Goal: Information Seeking & Learning: Learn about a topic

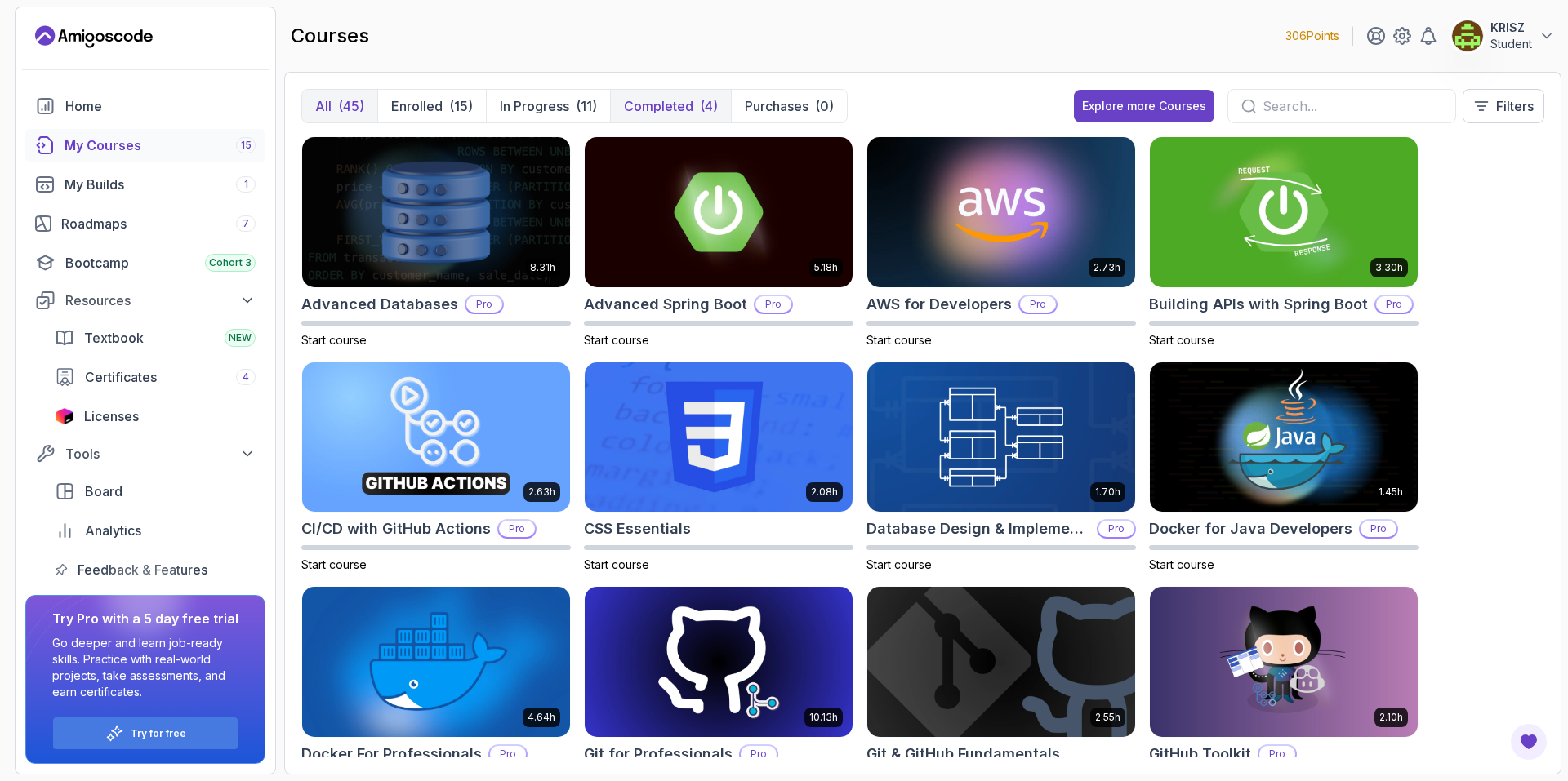
click at [661, 107] on p "Completed" at bounding box center [659, 106] width 69 height 20
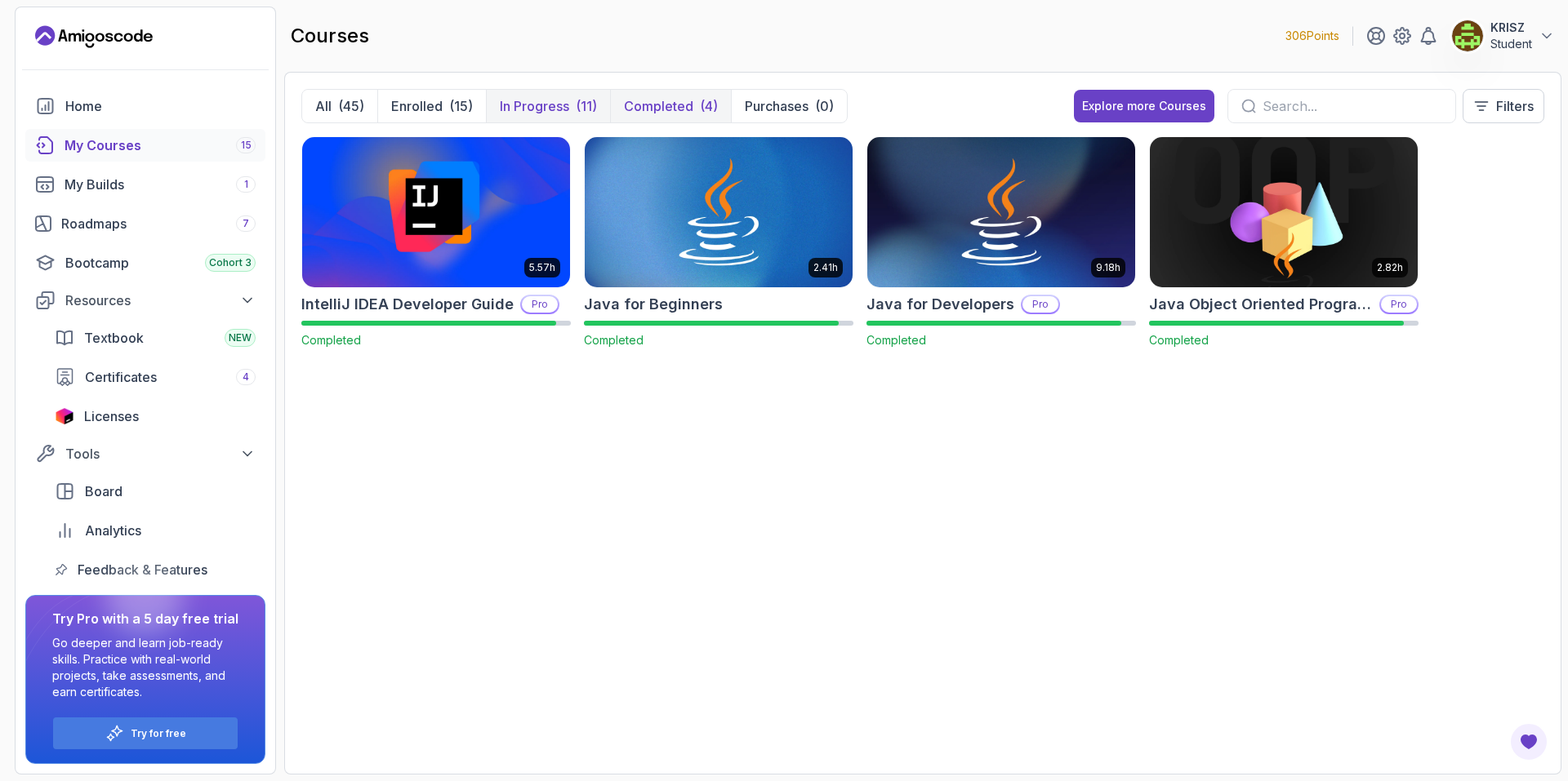
click at [569, 108] on button "In Progress (11)" at bounding box center [548, 106] width 124 height 33
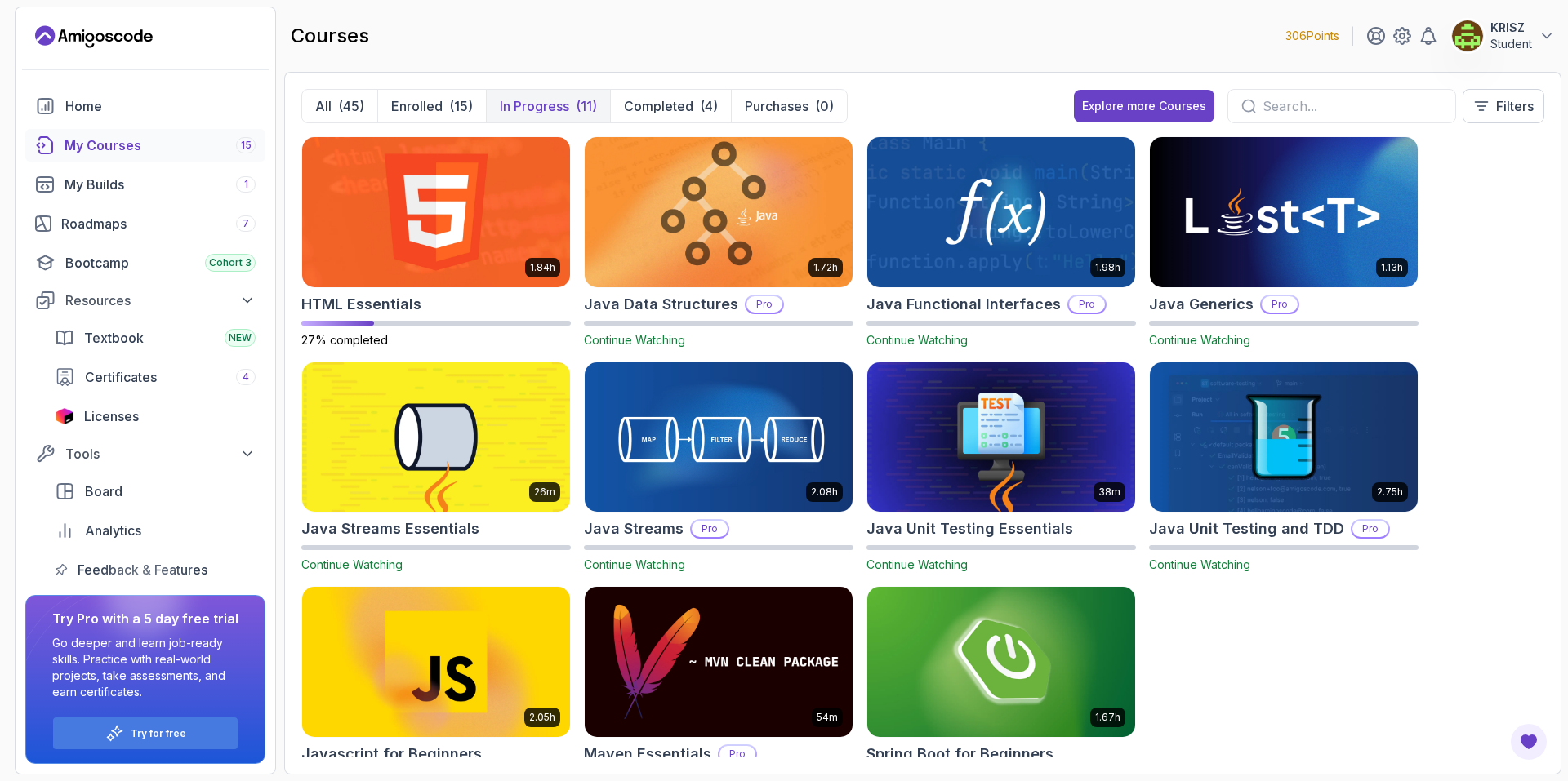
click at [730, 209] on img at bounding box center [718, 211] width 281 height 158
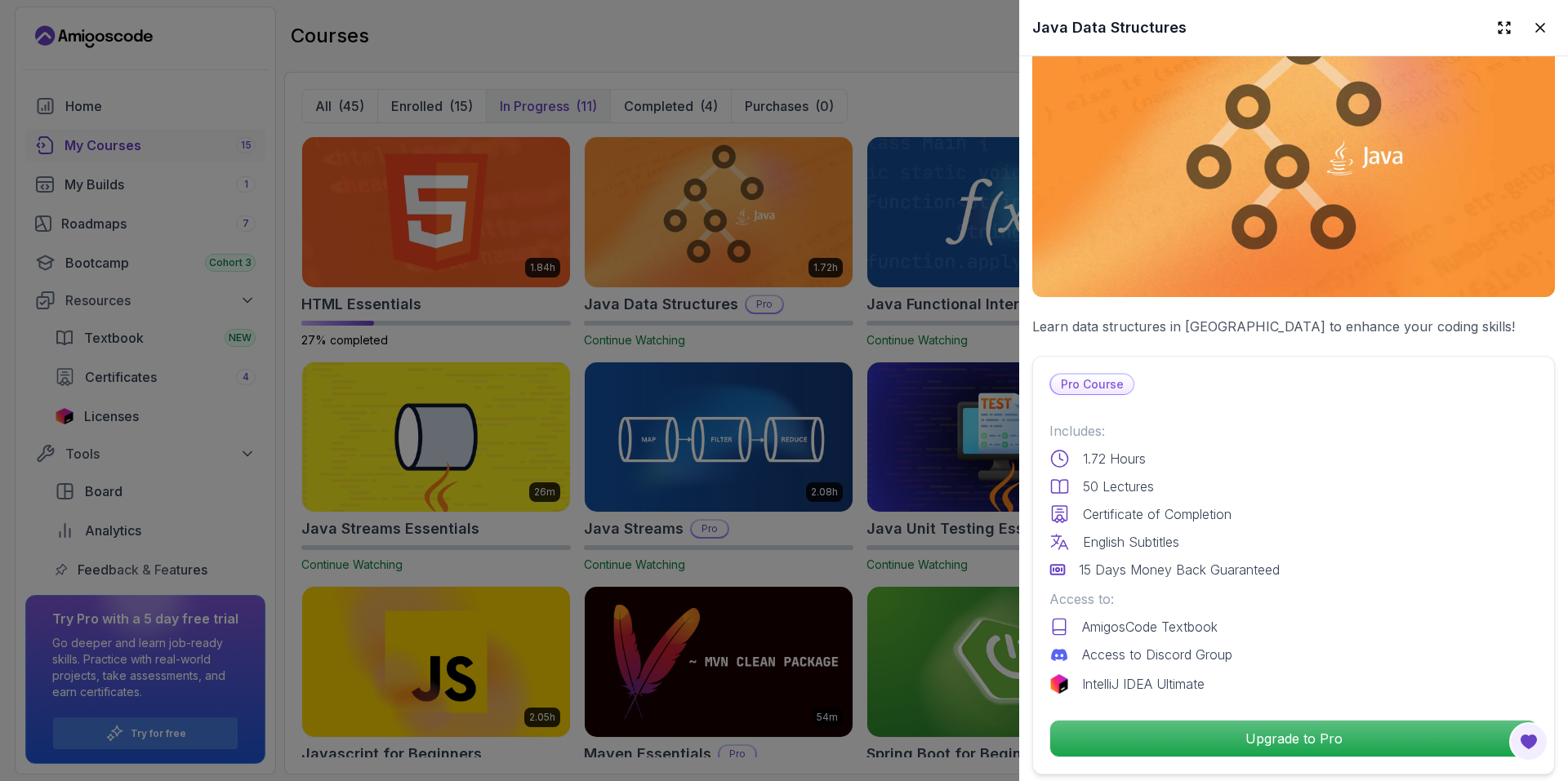
scroll to position [408, 0]
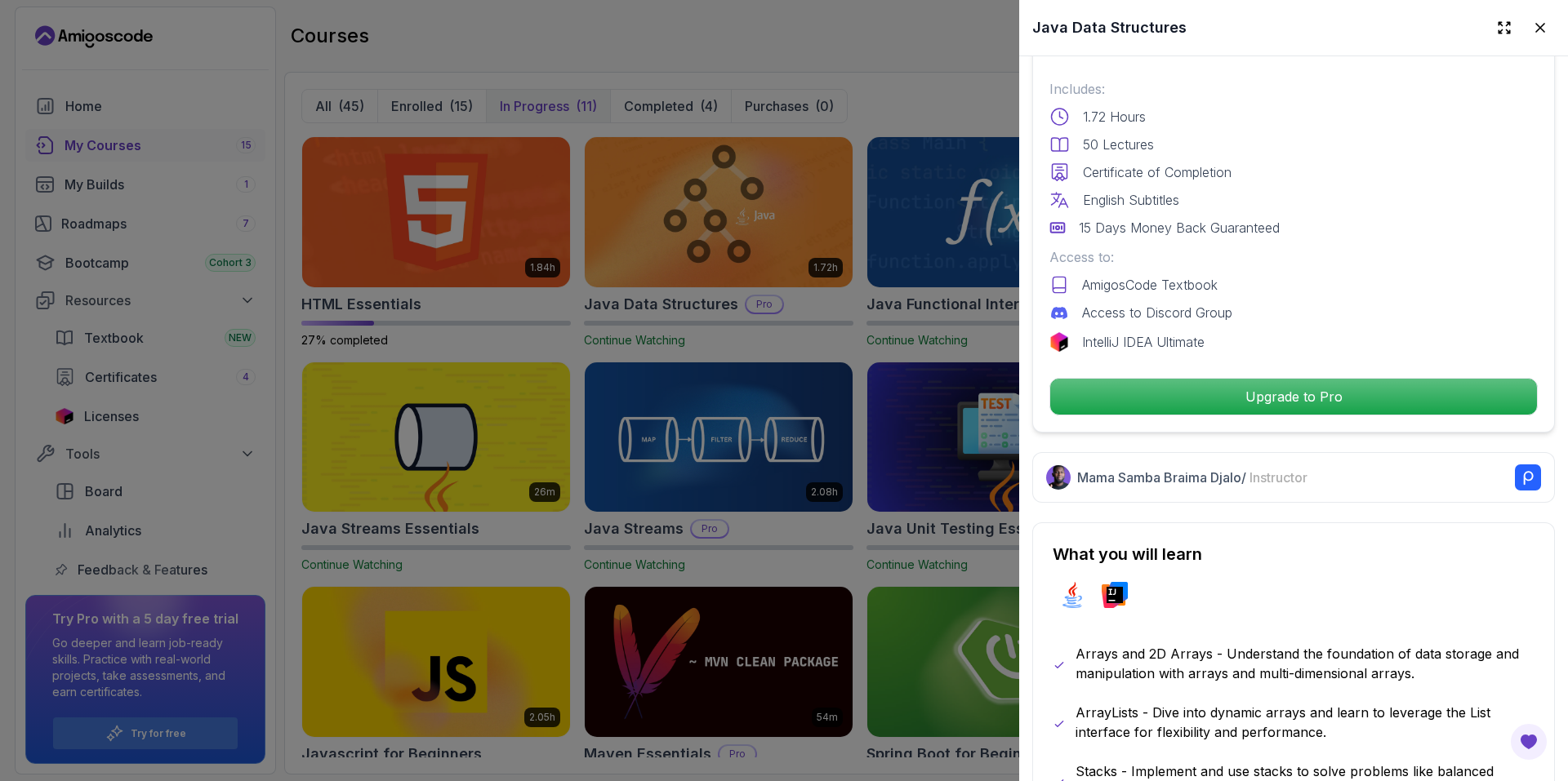
click at [1213, 410] on div "Pro Course Includes: 1.72 Hours 50 Lectures Certificate of Completion English S…" at bounding box center [1293, 223] width 522 height 419
drag, startPoint x: 865, startPoint y: 426, endPoint x: 895, endPoint y: 368, distance: 65.3
click at [864, 425] on div at bounding box center [784, 390] width 1568 height 781
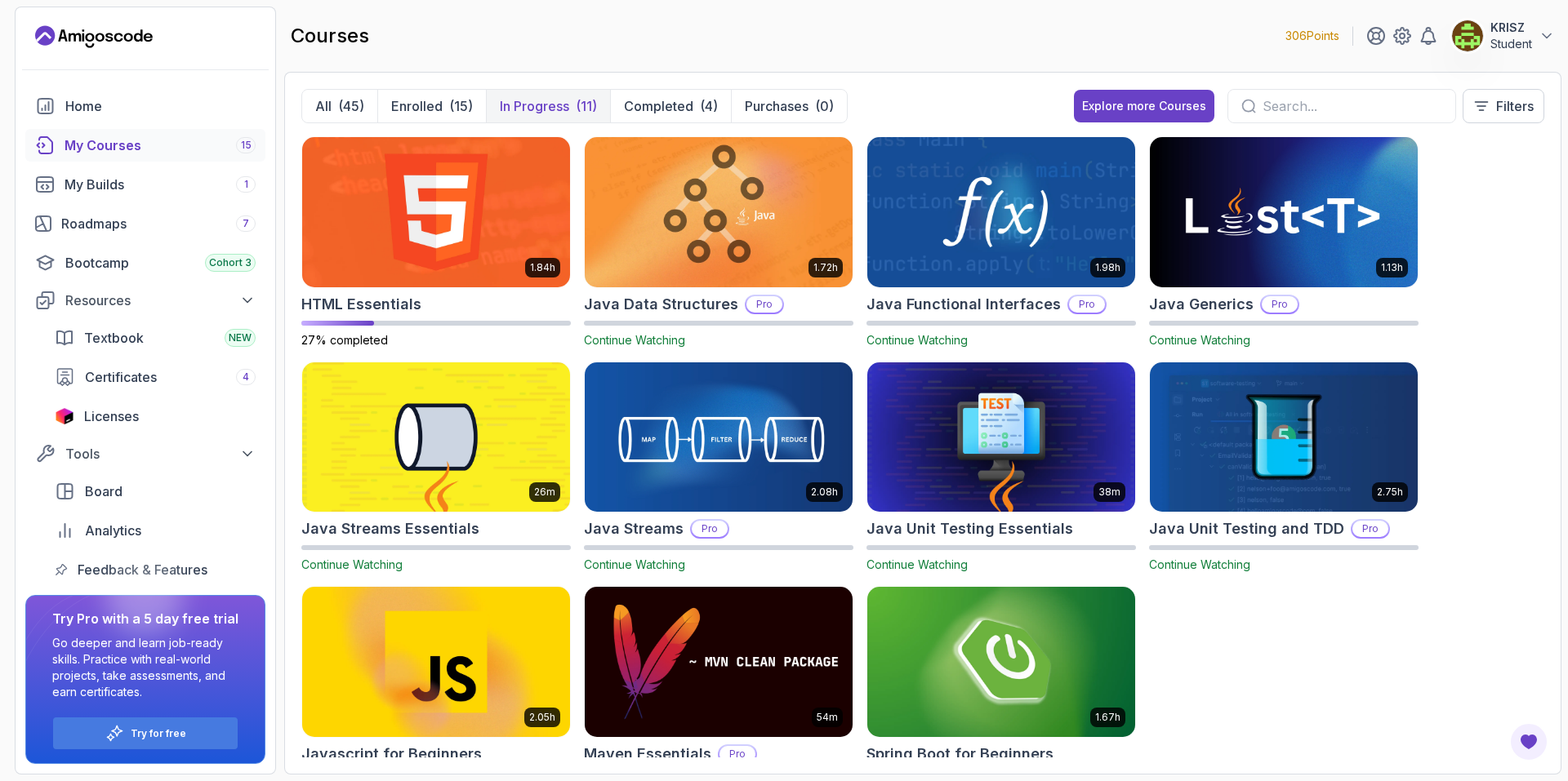
click at [958, 251] on img at bounding box center [1001, 211] width 281 height 158
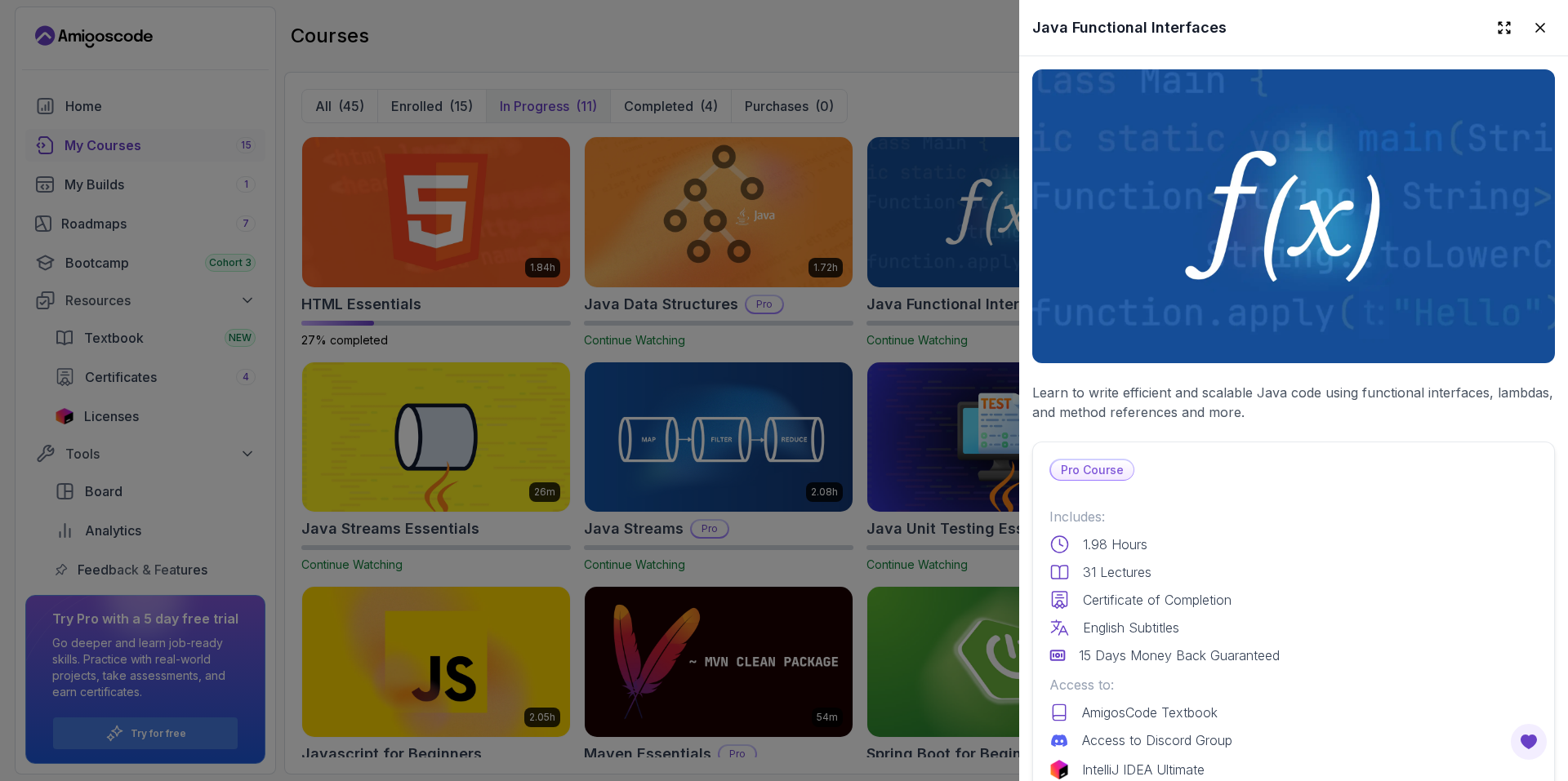
click at [895, 434] on div at bounding box center [784, 390] width 1568 height 781
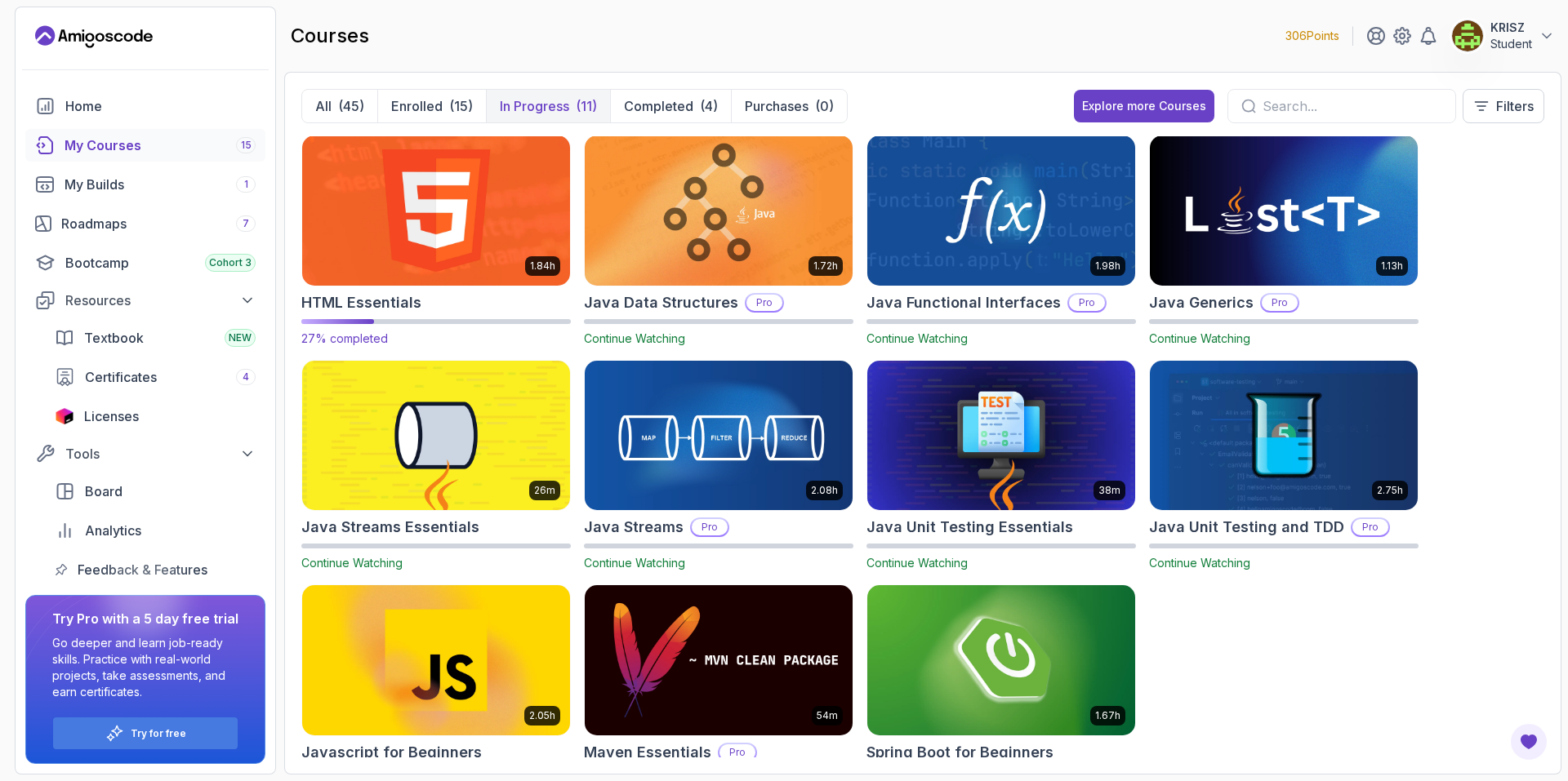
scroll to position [0, 0]
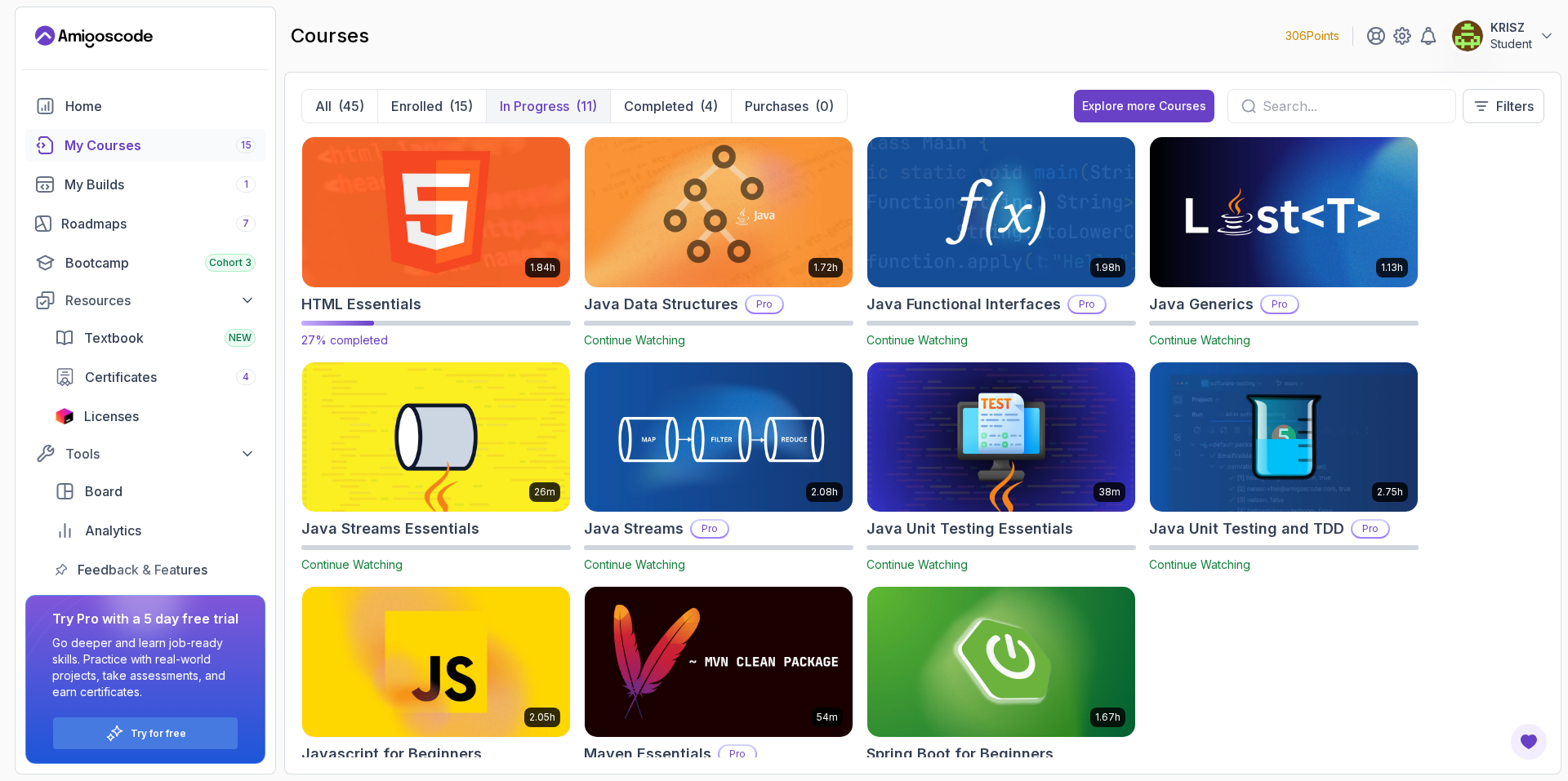
click at [455, 228] on img at bounding box center [435, 211] width 281 height 158
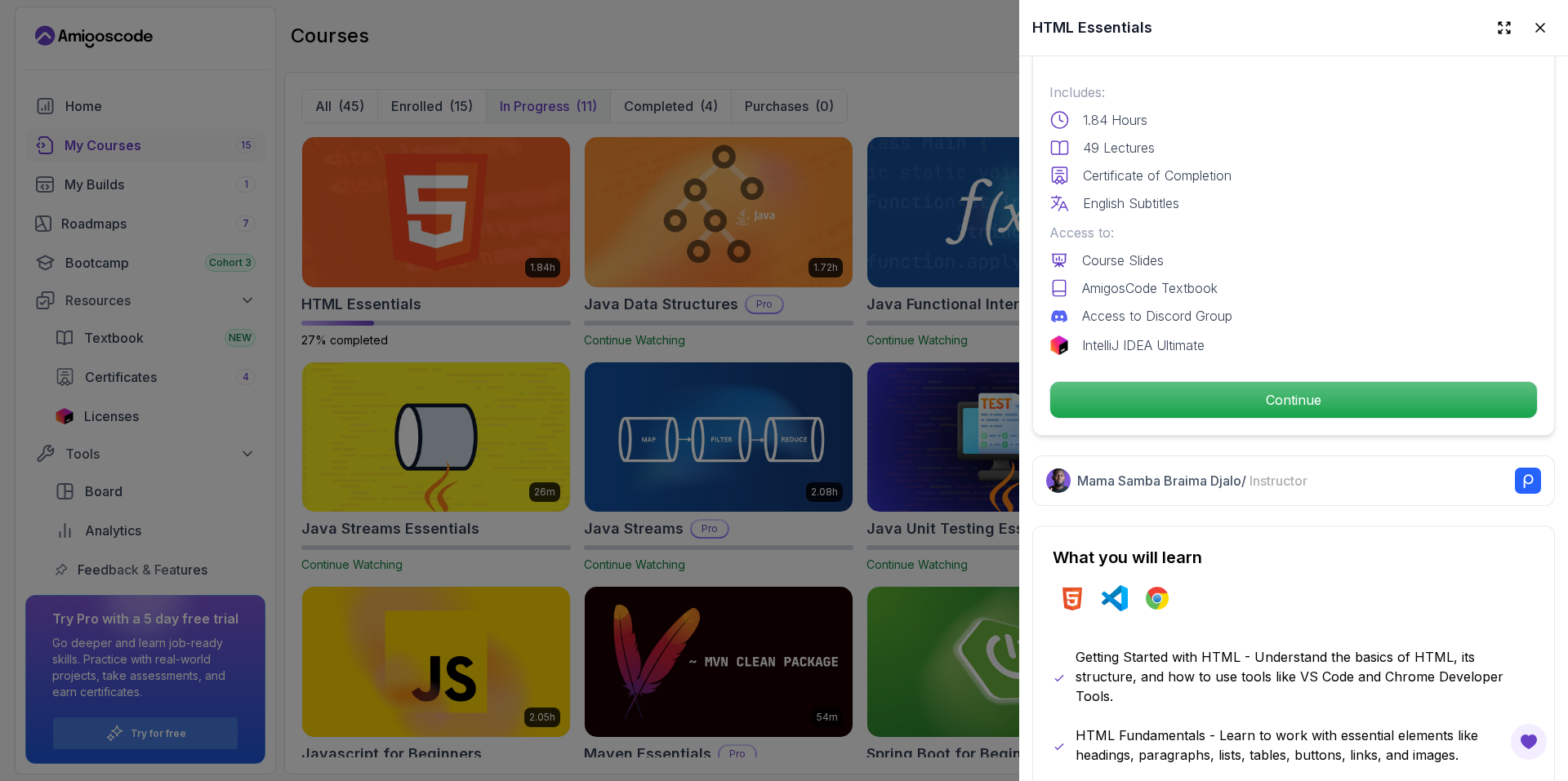
scroll to position [408, 0]
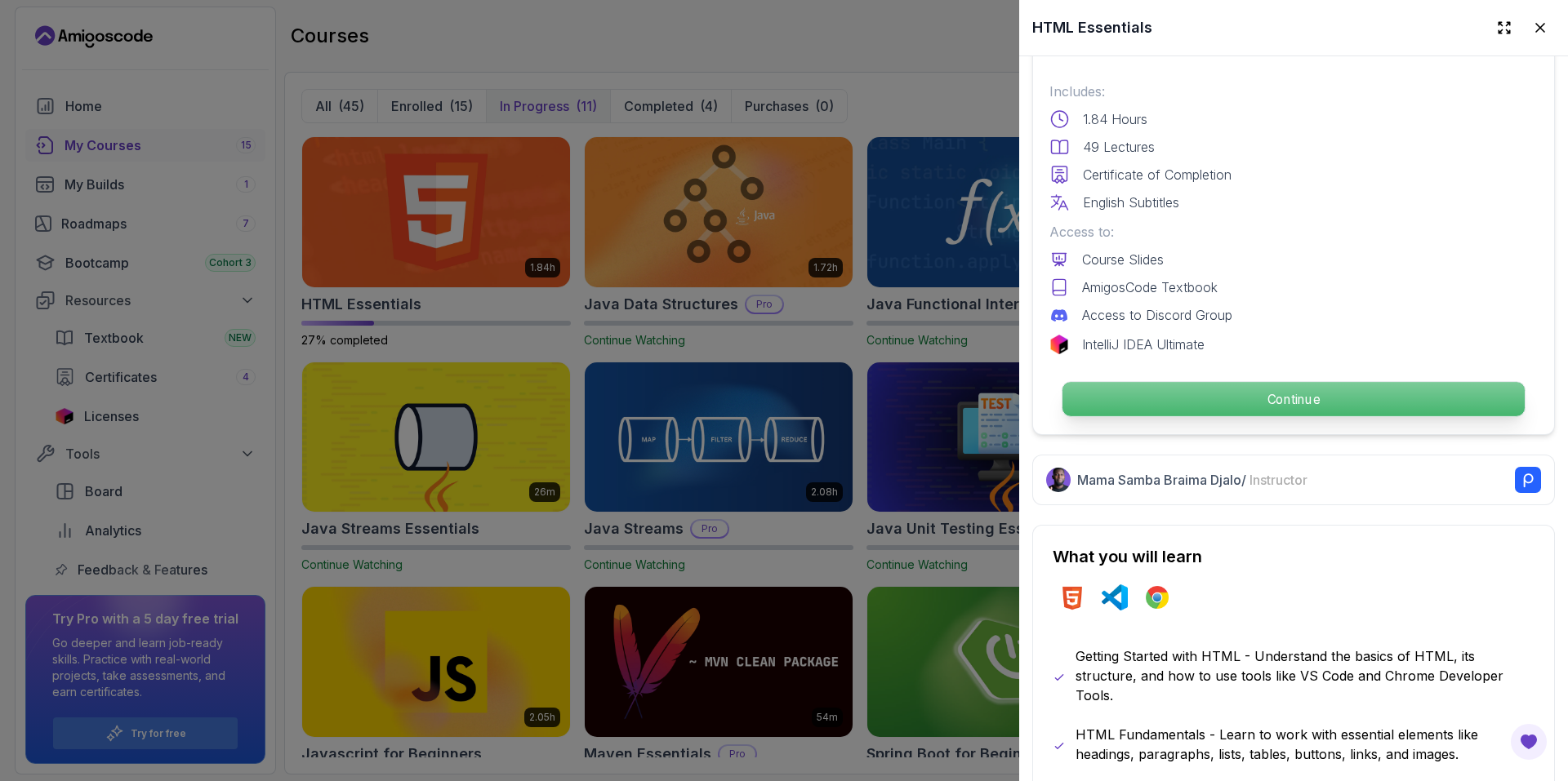
click at [1148, 404] on p "Continue" at bounding box center [1293, 400] width 462 height 35
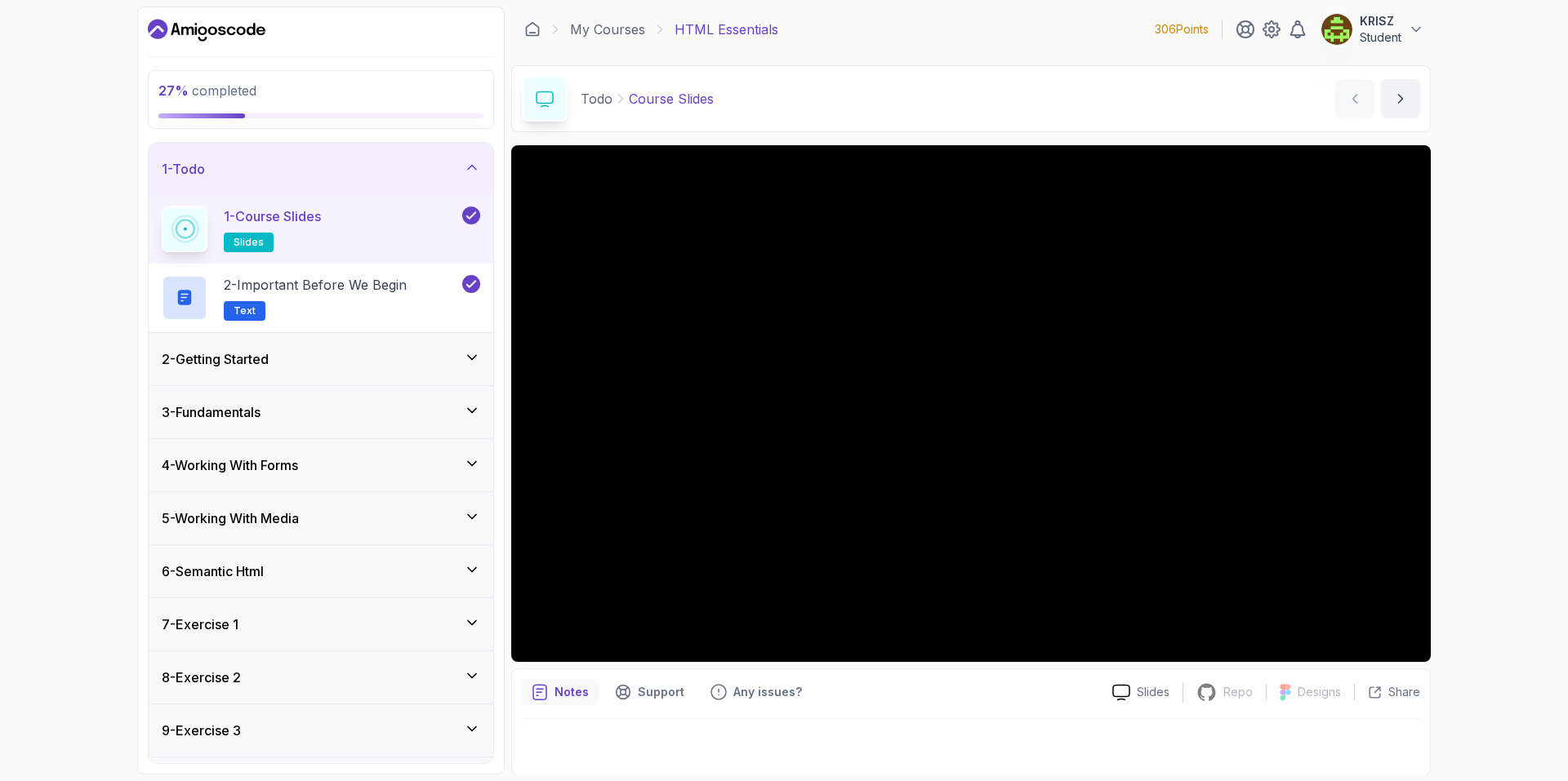
click at [399, 457] on div "4 - Working With Forms" at bounding box center [320, 465] width 319 height 20
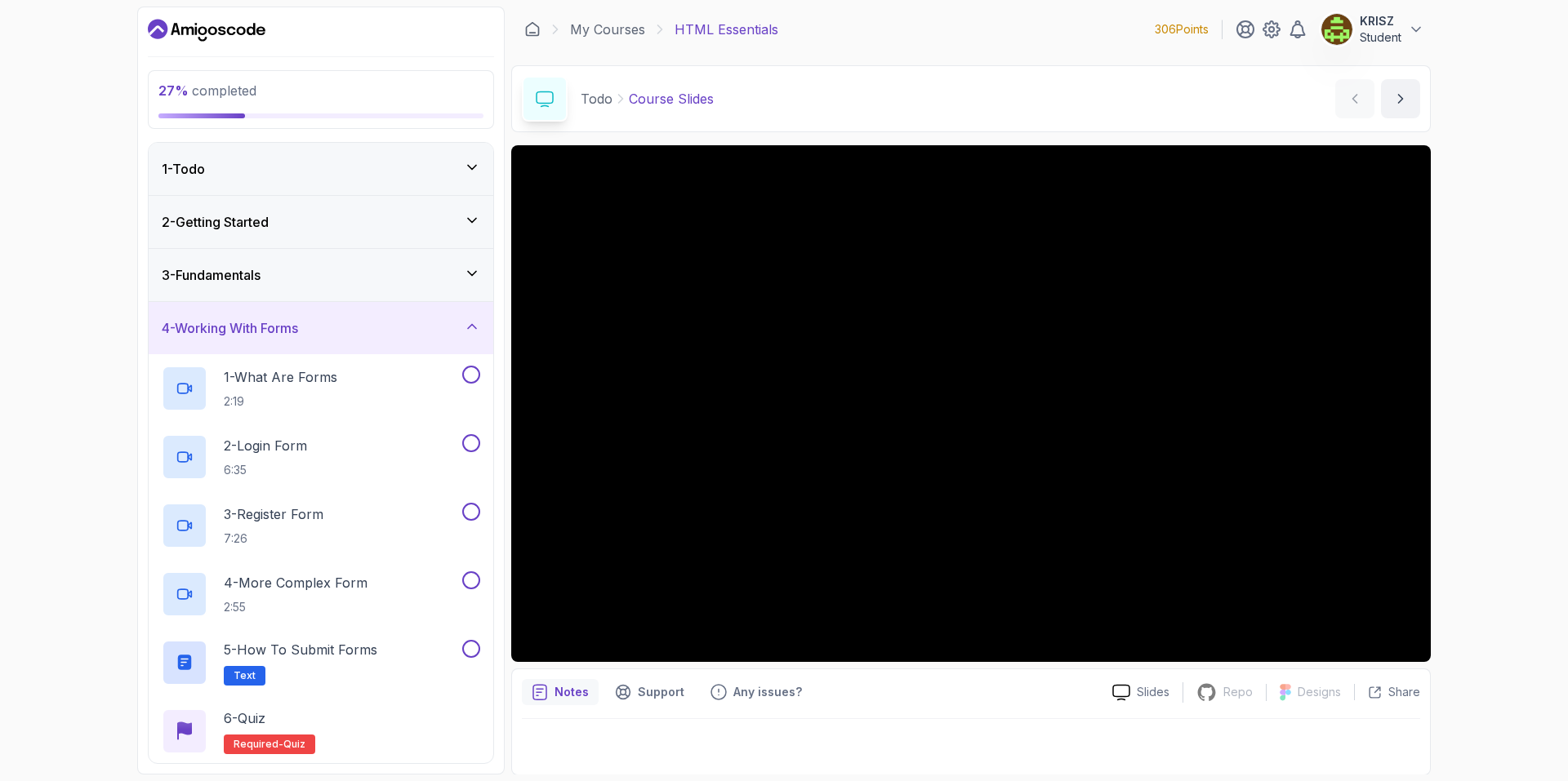
click at [372, 303] on div "4 - Working With Forms" at bounding box center [320, 328] width 345 height 53
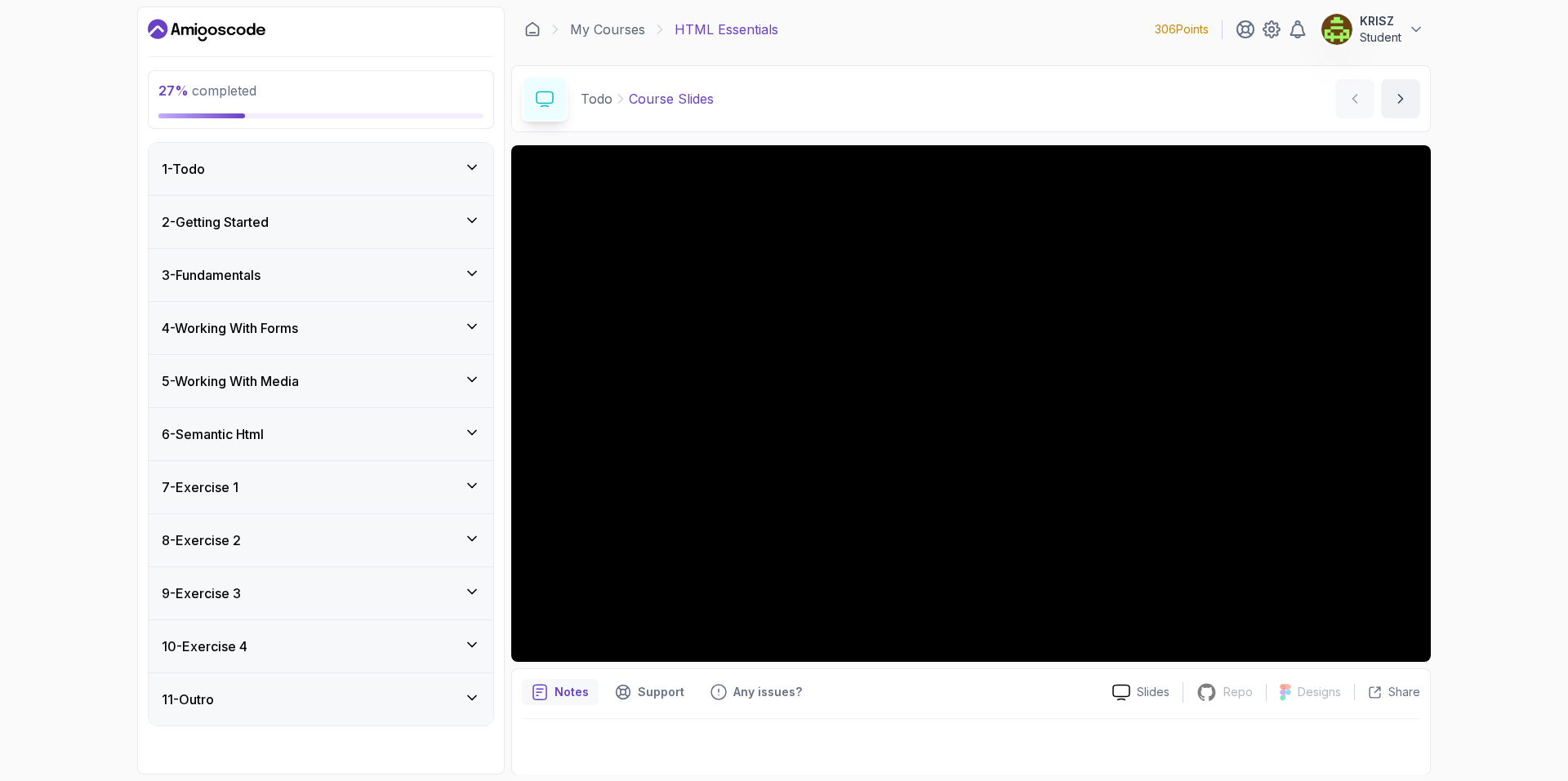
click at [377, 276] on div "3 - Fundamentals" at bounding box center [320, 274] width 319 height 20
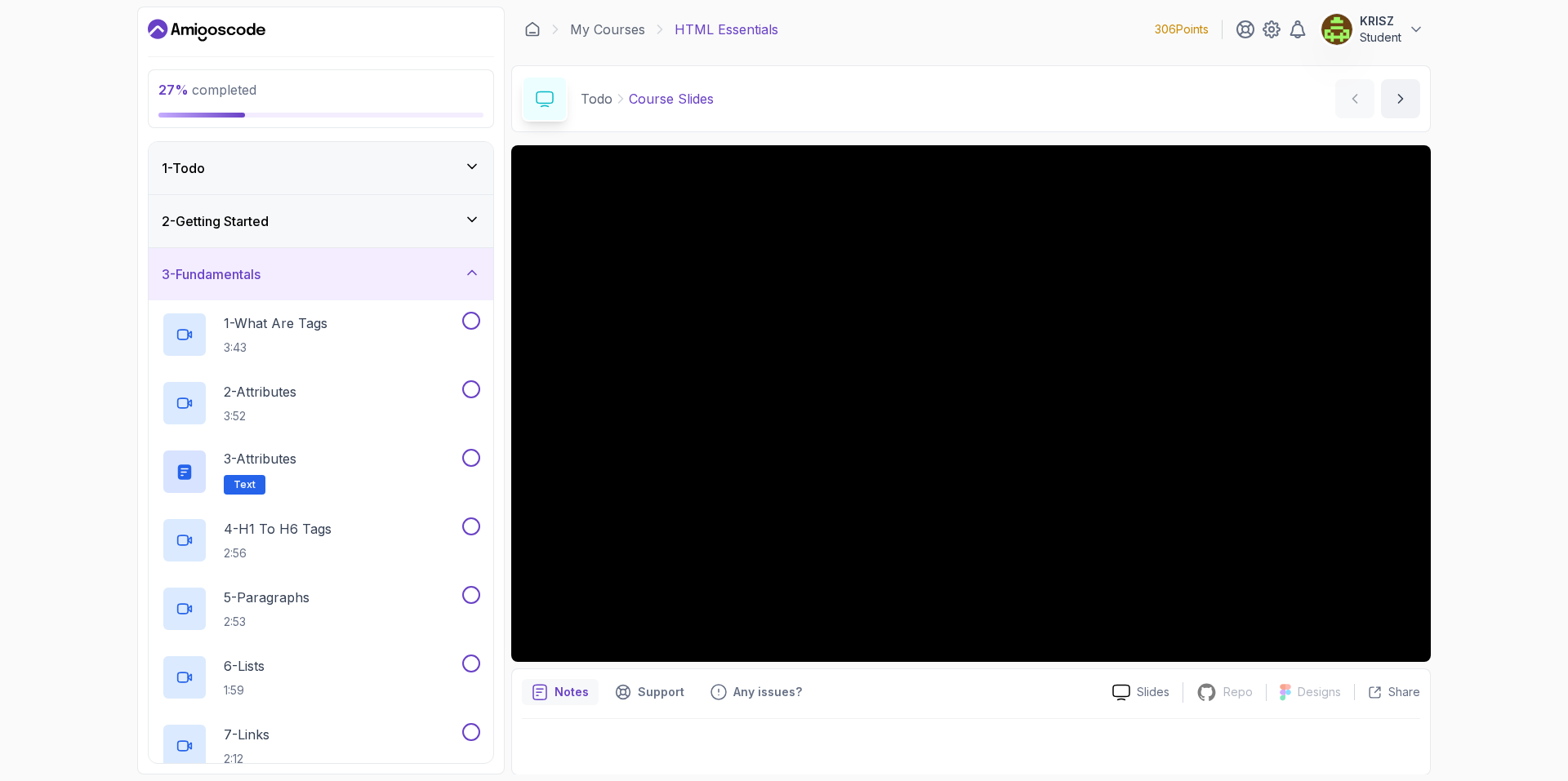
click at [427, 226] on div "2 - Getting Started" at bounding box center [320, 221] width 319 height 20
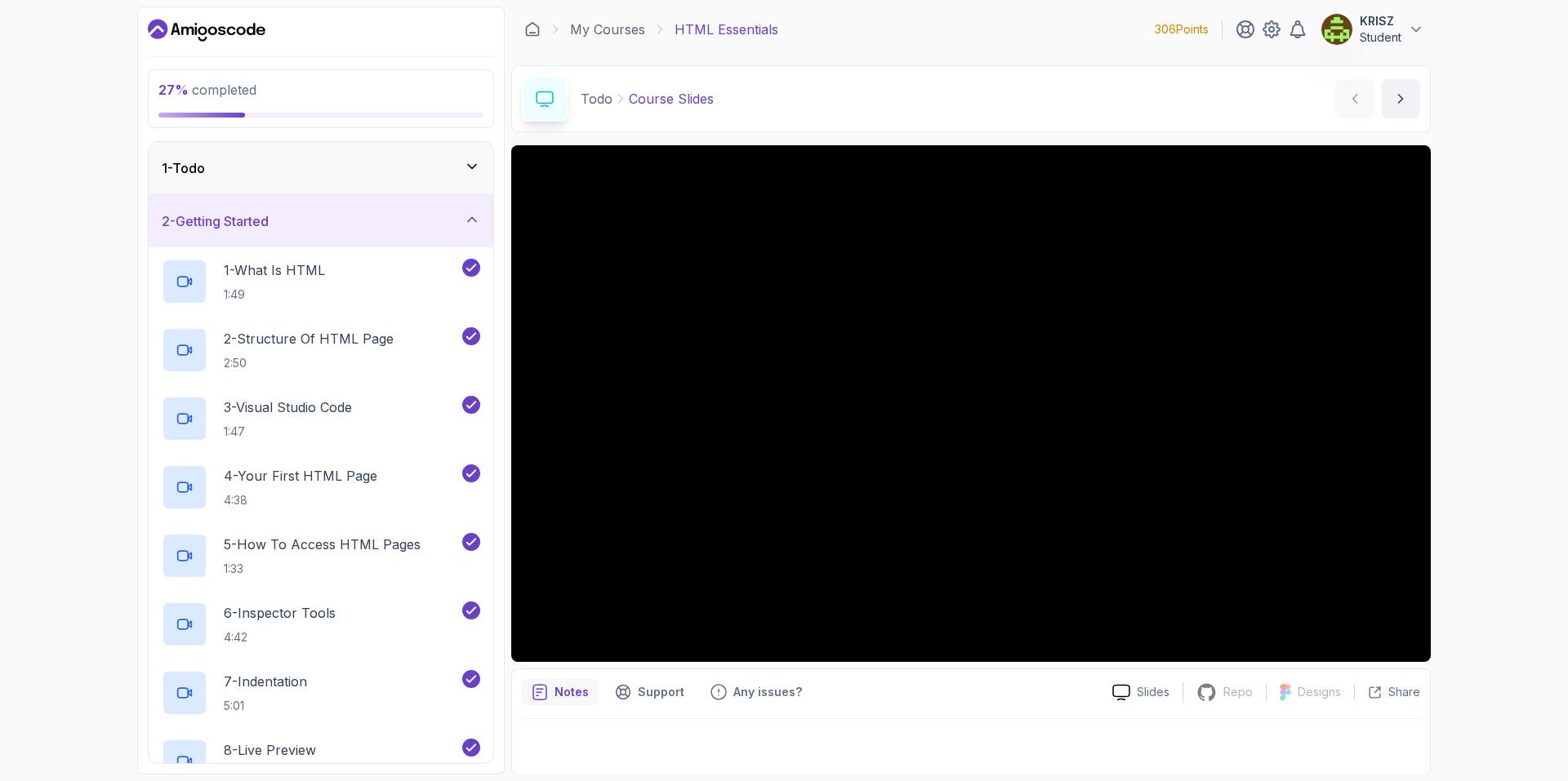
click at [413, 233] on div "2 - Getting Started" at bounding box center [320, 221] width 345 height 53
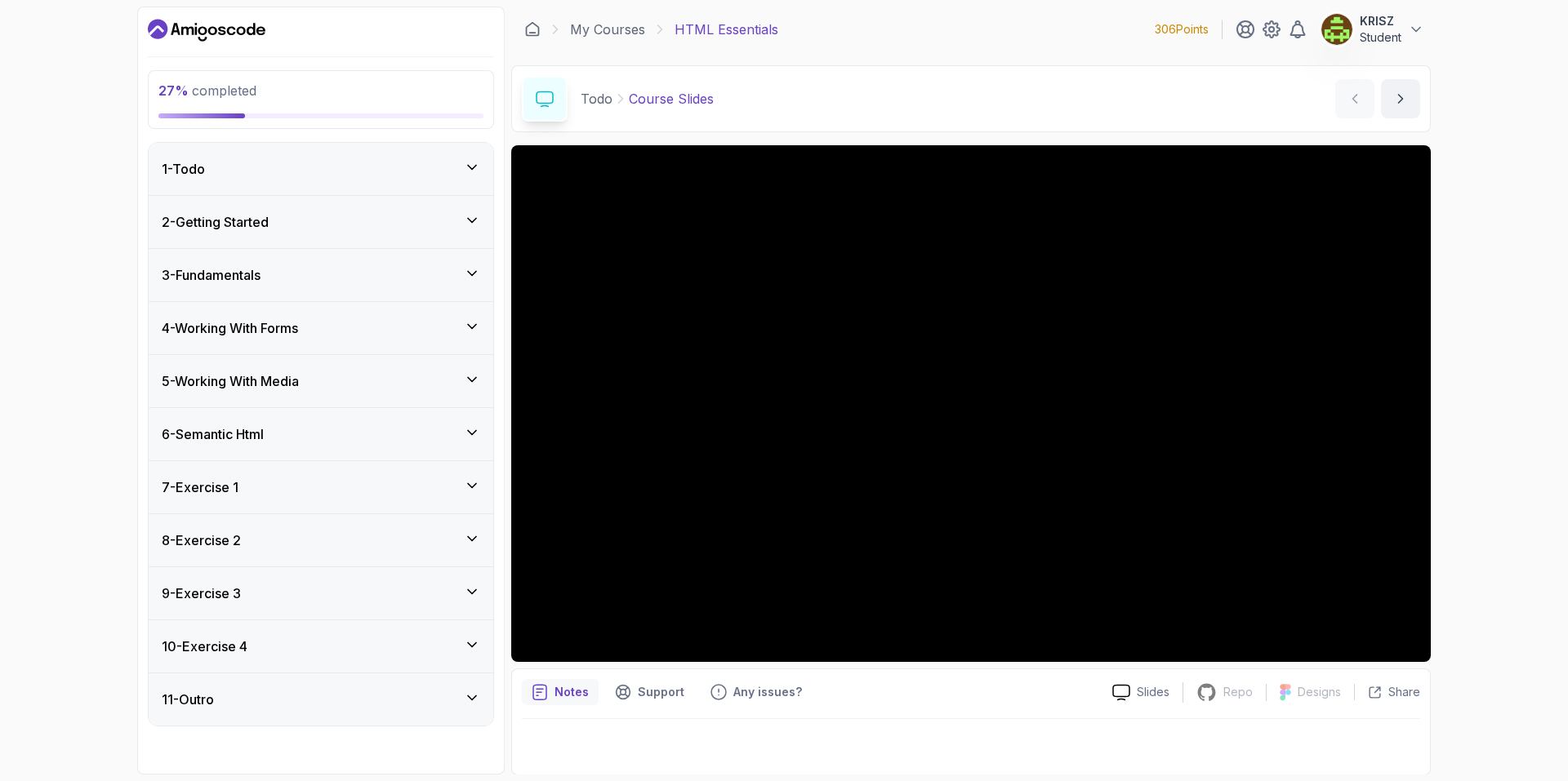
click at [408, 302] on div "4 - Working With Forms" at bounding box center [320, 328] width 345 height 53
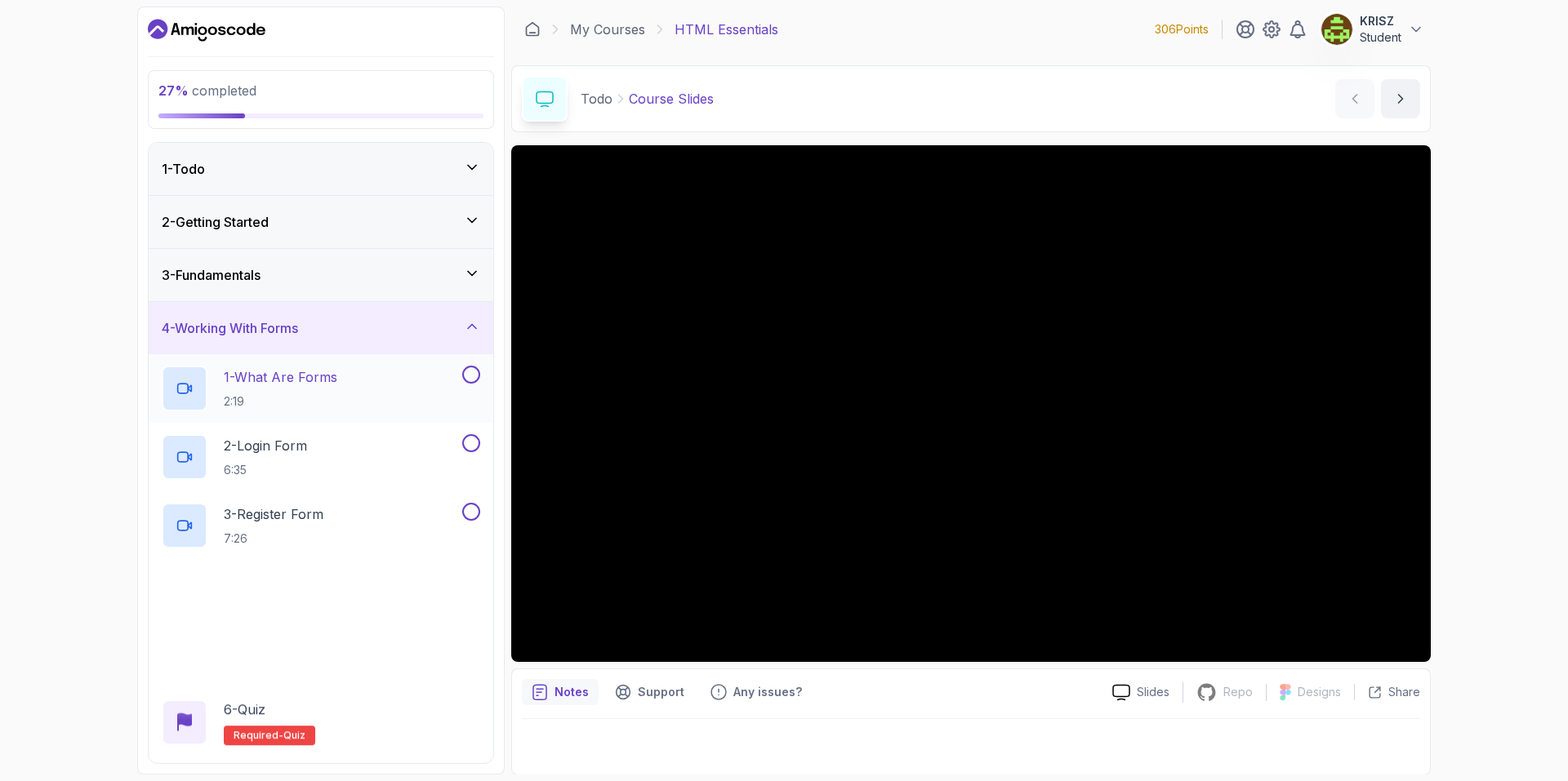
click at [414, 379] on div "1 - What Are Forms 2:19" at bounding box center [310, 388] width 297 height 46
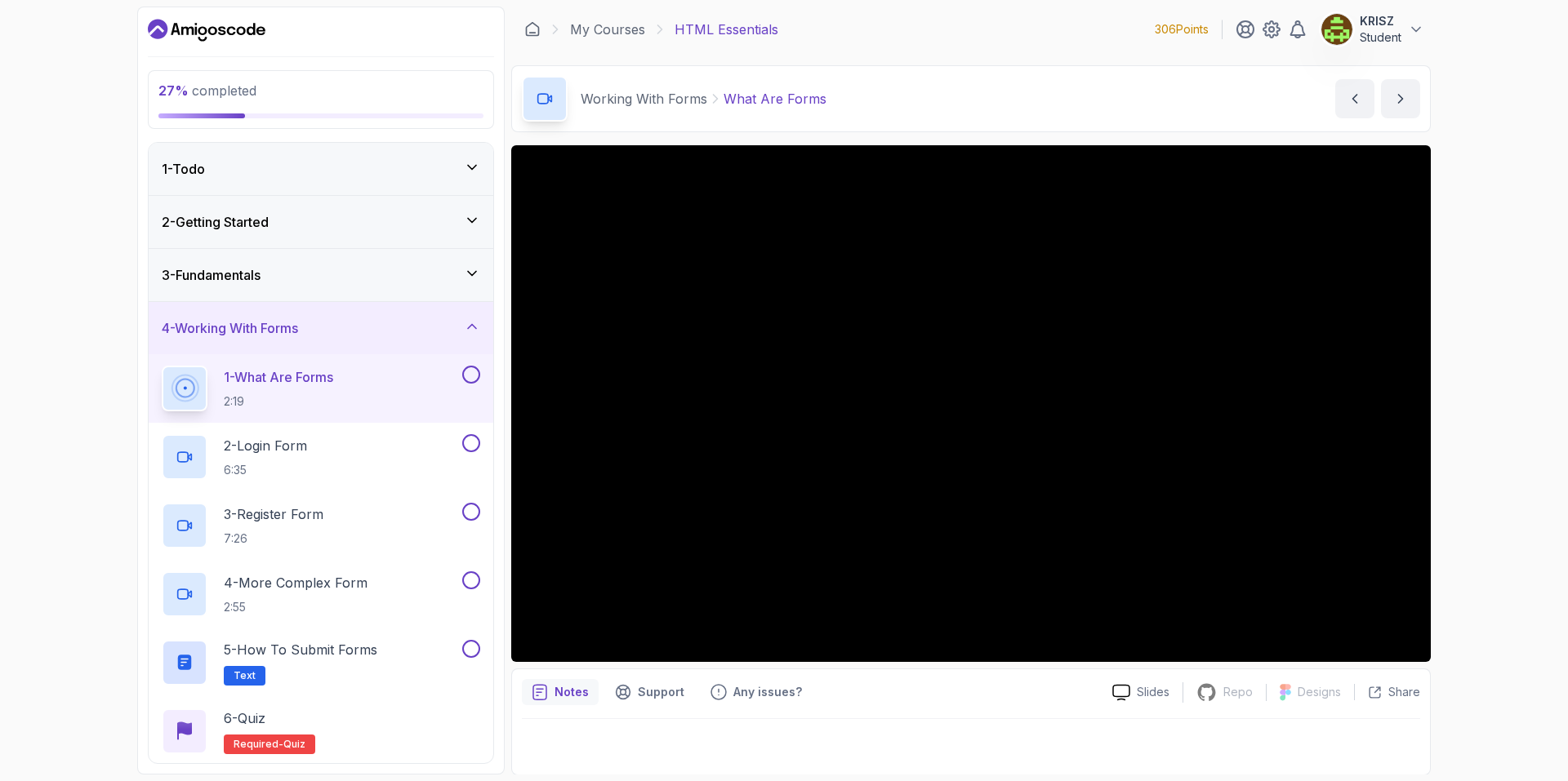
click at [397, 286] on div "3 - Fundamentals" at bounding box center [320, 274] width 345 height 53
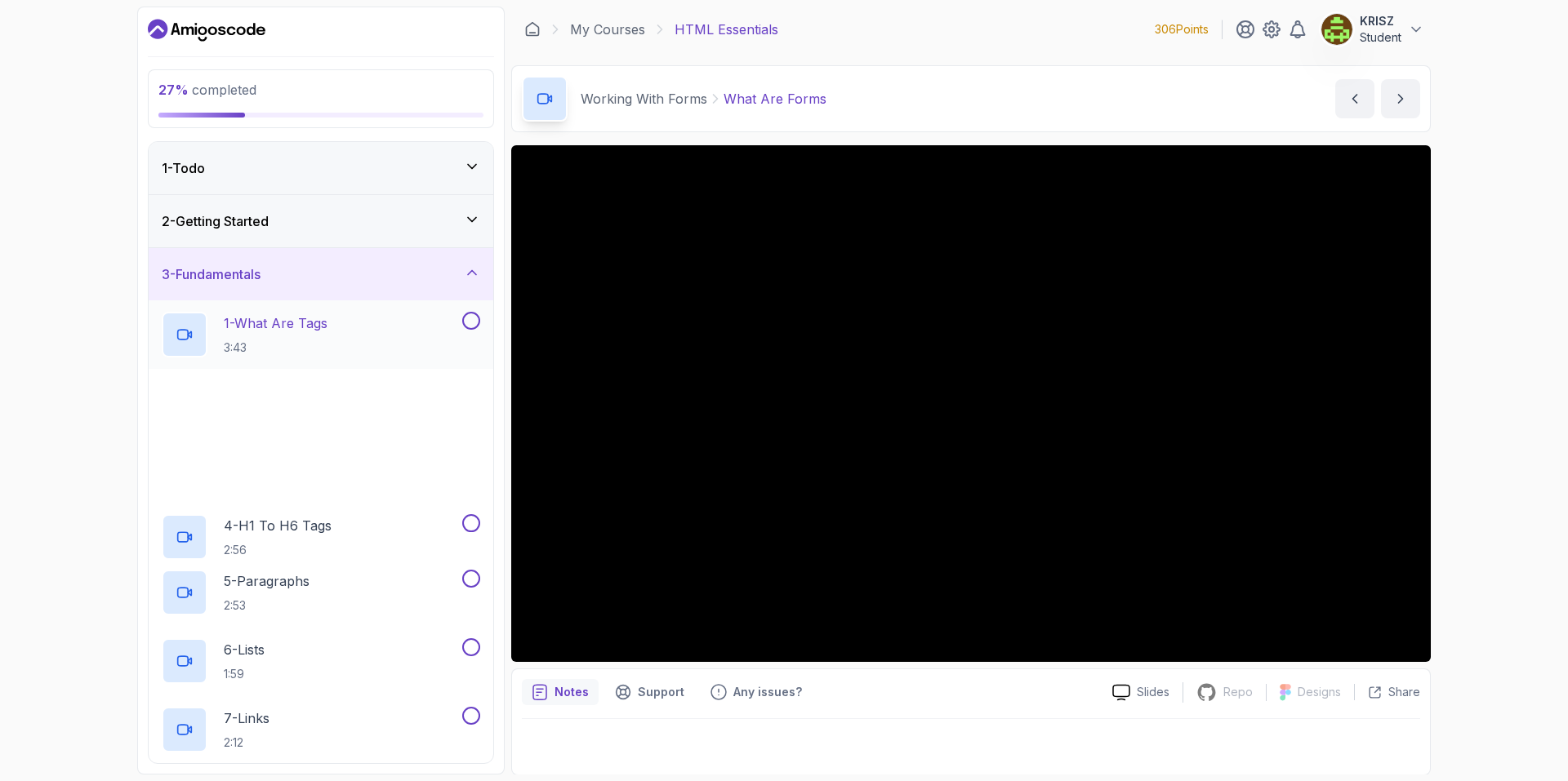
click at [360, 323] on div "1 - What Are Tags 3:43" at bounding box center [310, 334] width 297 height 46
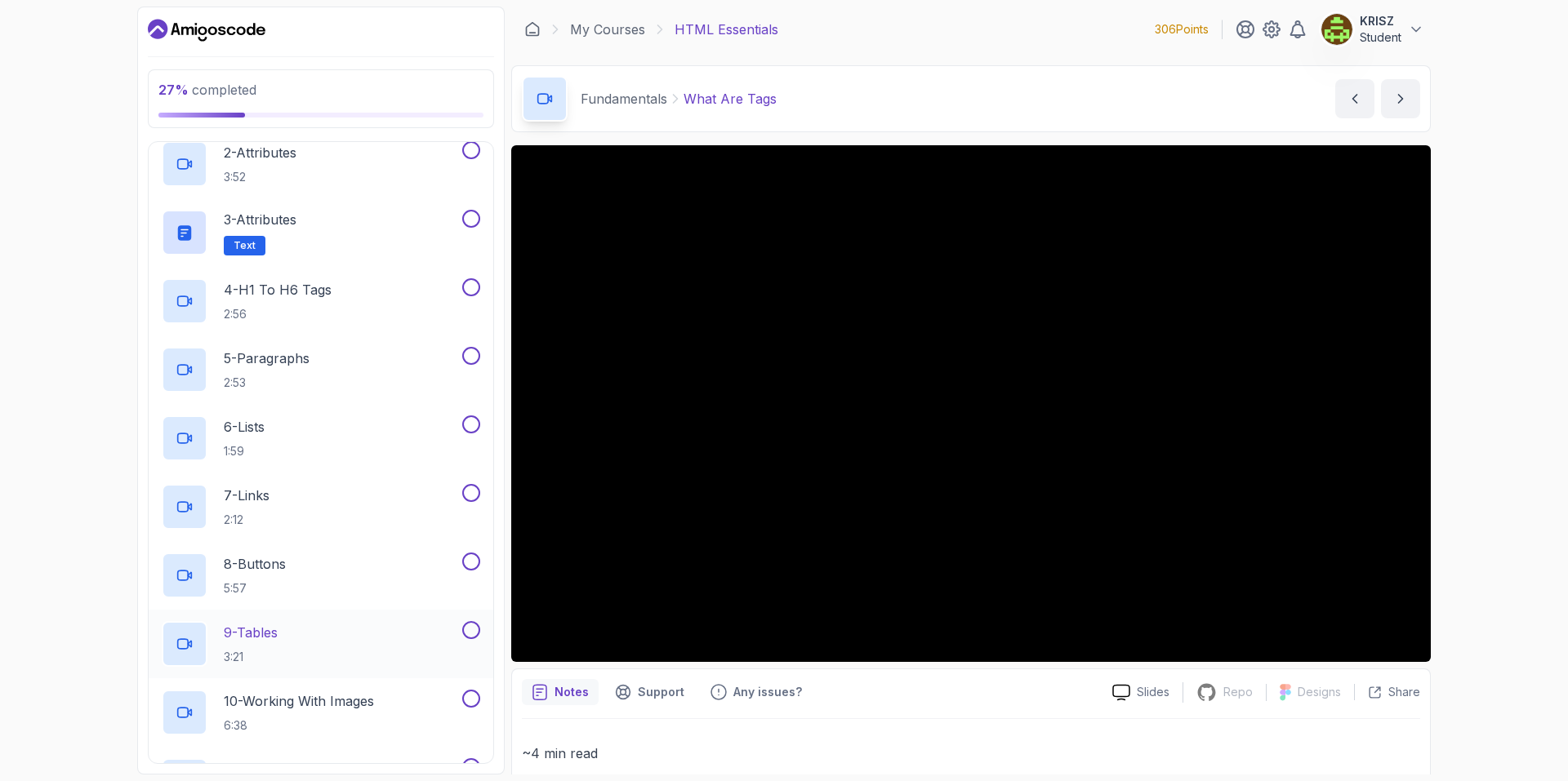
scroll to position [245, 0]
